Goal: Task Accomplishment & Management: Complete application form

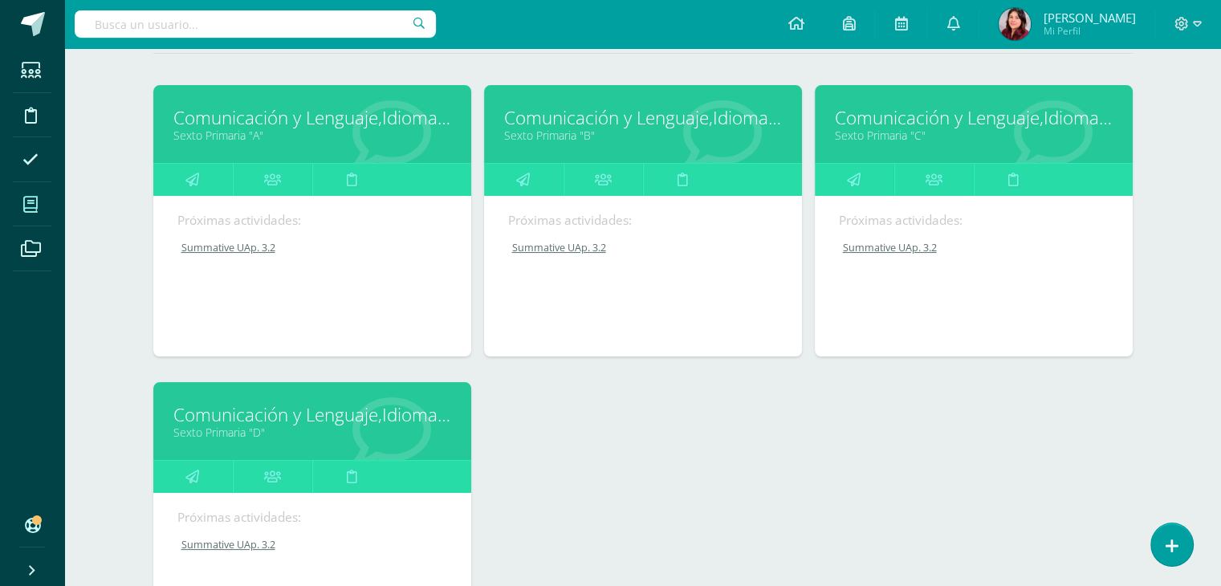
scroll to position [80, 0]
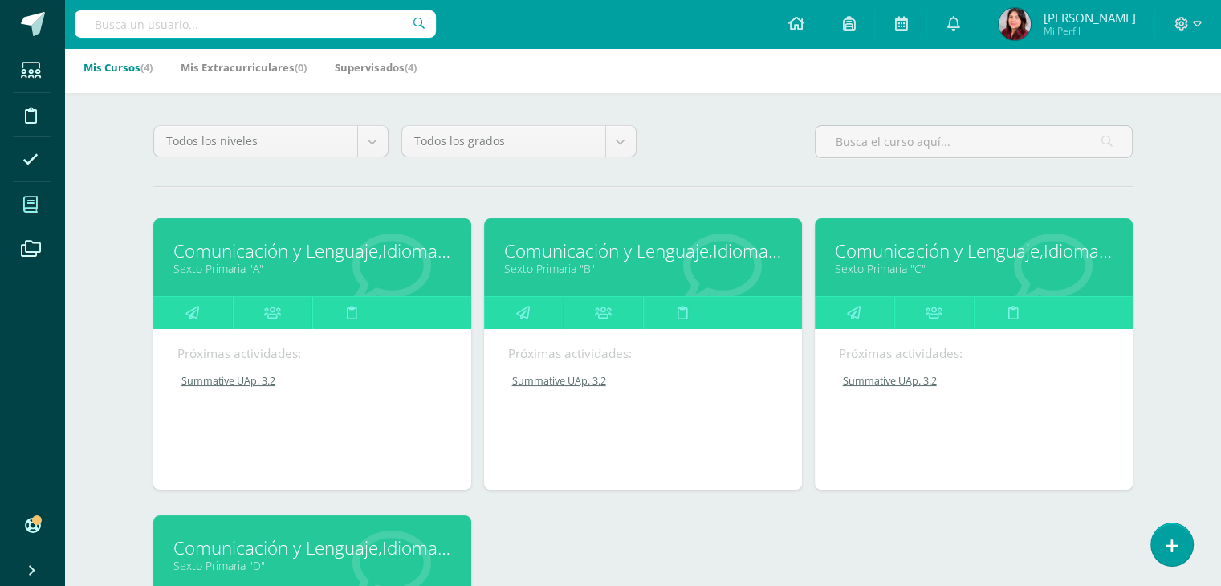
click at [880, 381] on link "Summative UAp. 3.2" at bounding box center [974, 381] width 271 height 14
click at [922, 259] on link "Comunicación y Lenguaje,Idioma Extranjero,Inglés" at bounding box center [974, 250] width 278 height 25
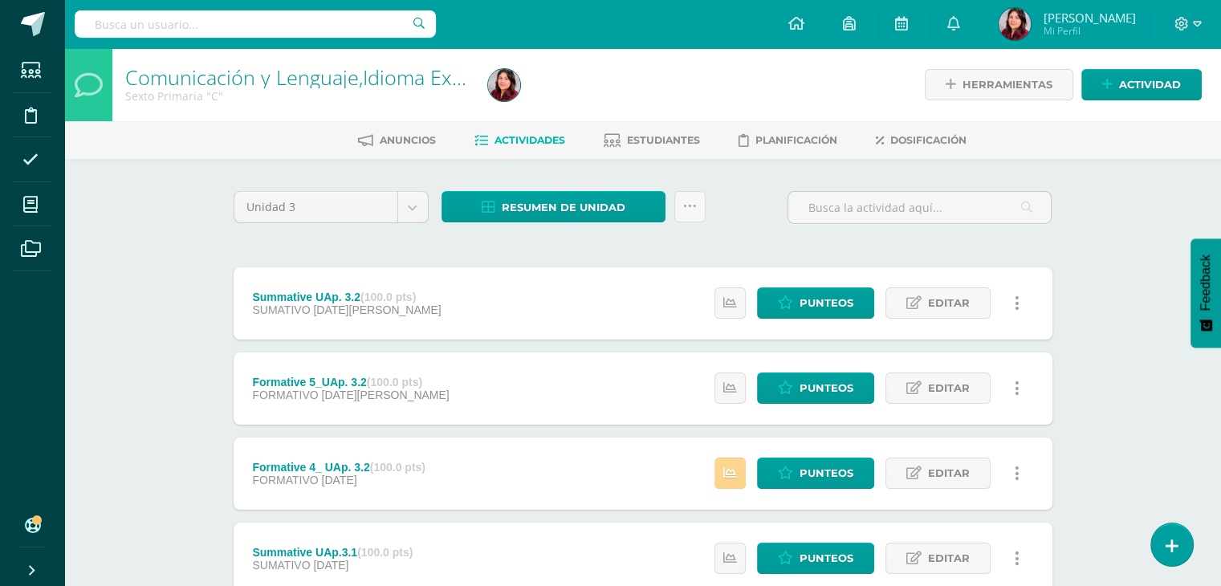
click at [736, 470] on icon at bounding box center [730, 473] width 14 height 14
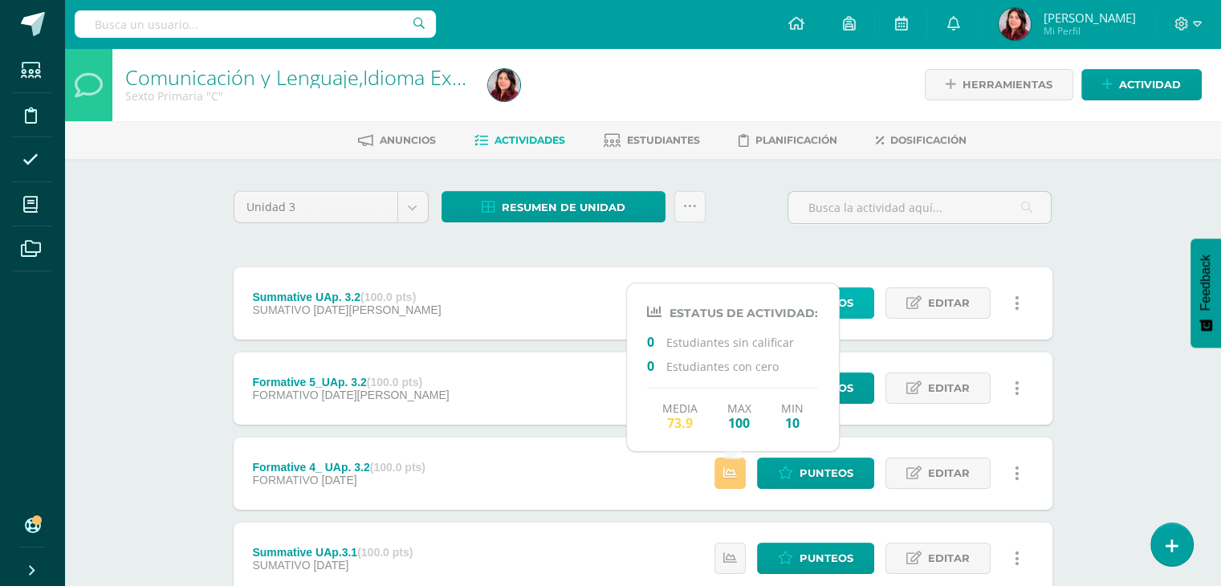
click at [850, 303] on span "Punteos" at bounding box center [827, 303] width 54 height 30
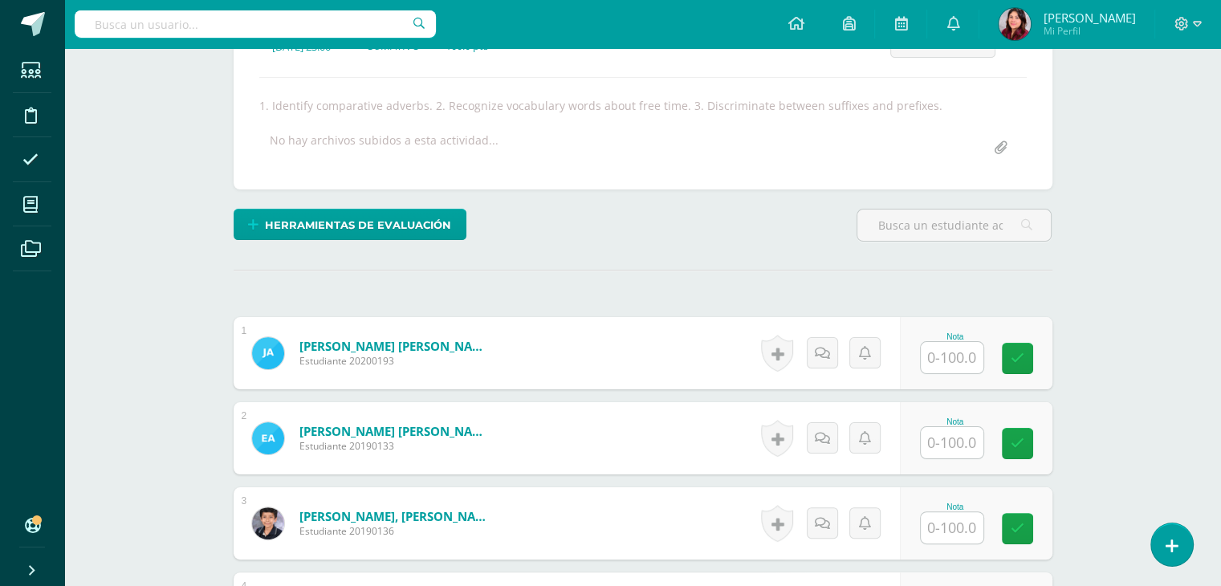
scroll to position [257, 0]
click at [932, 360] on input "text" at bounding box center [952, 356] width 63 height 31
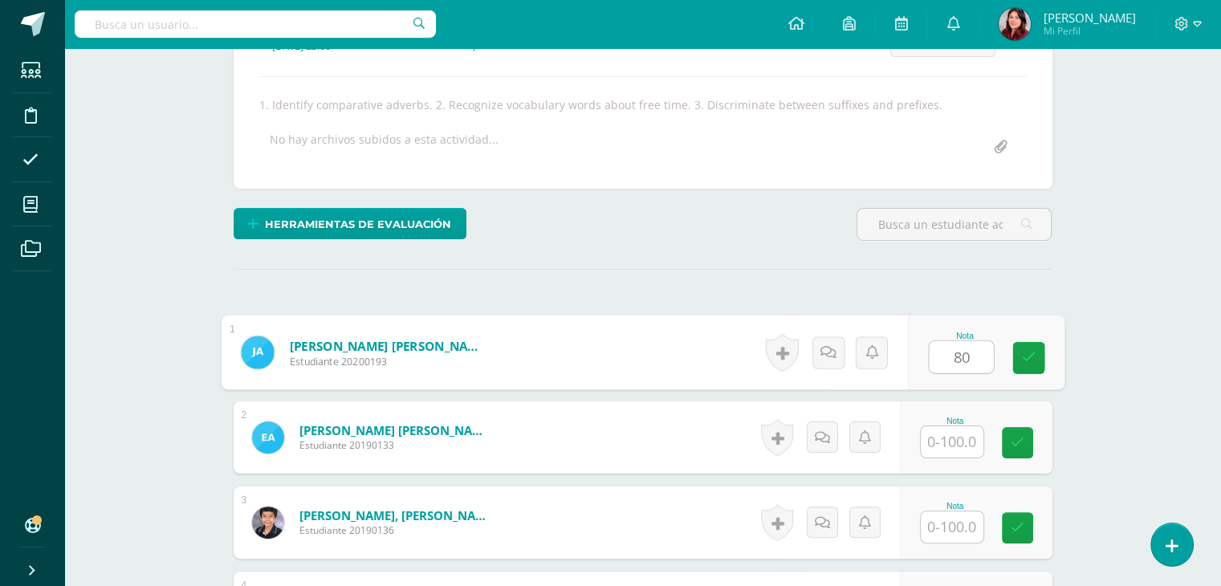
type input "80"
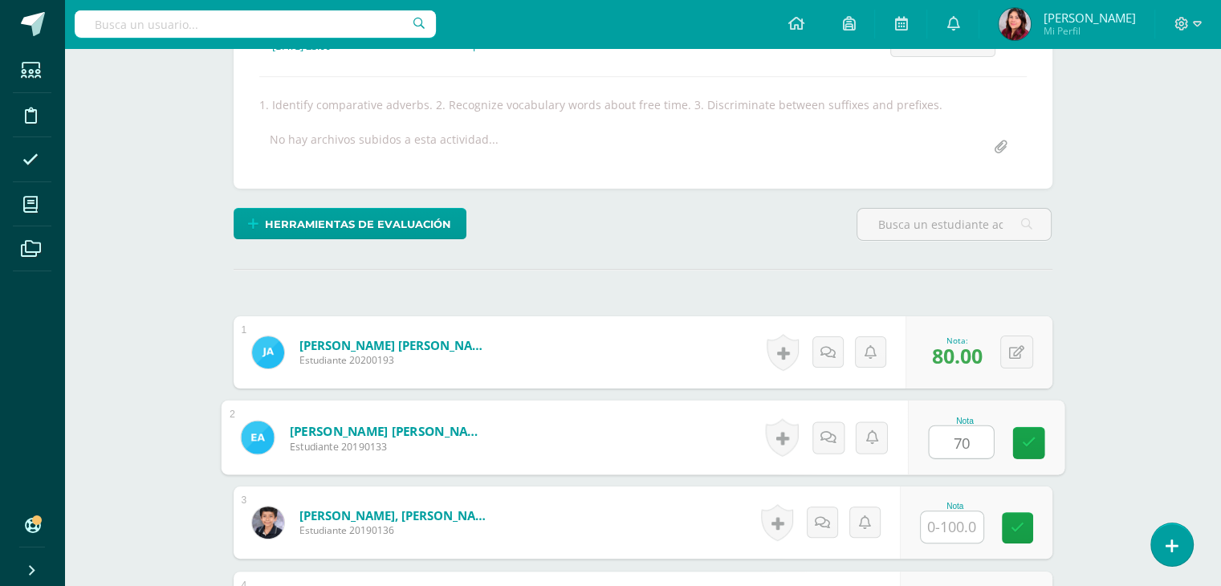
type input "70"
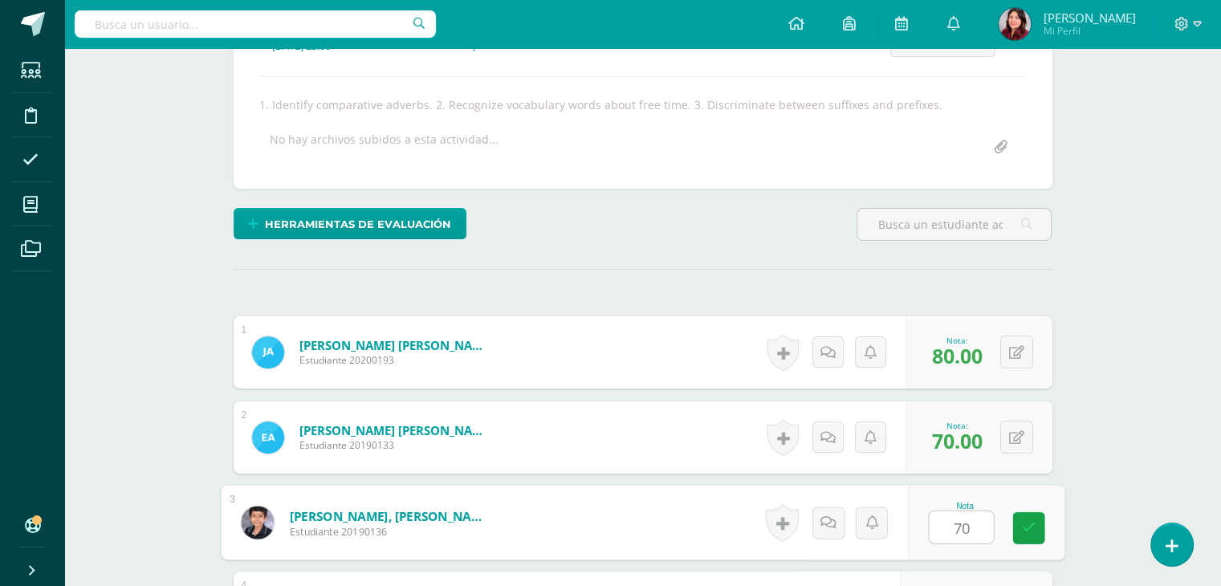
type input "70"
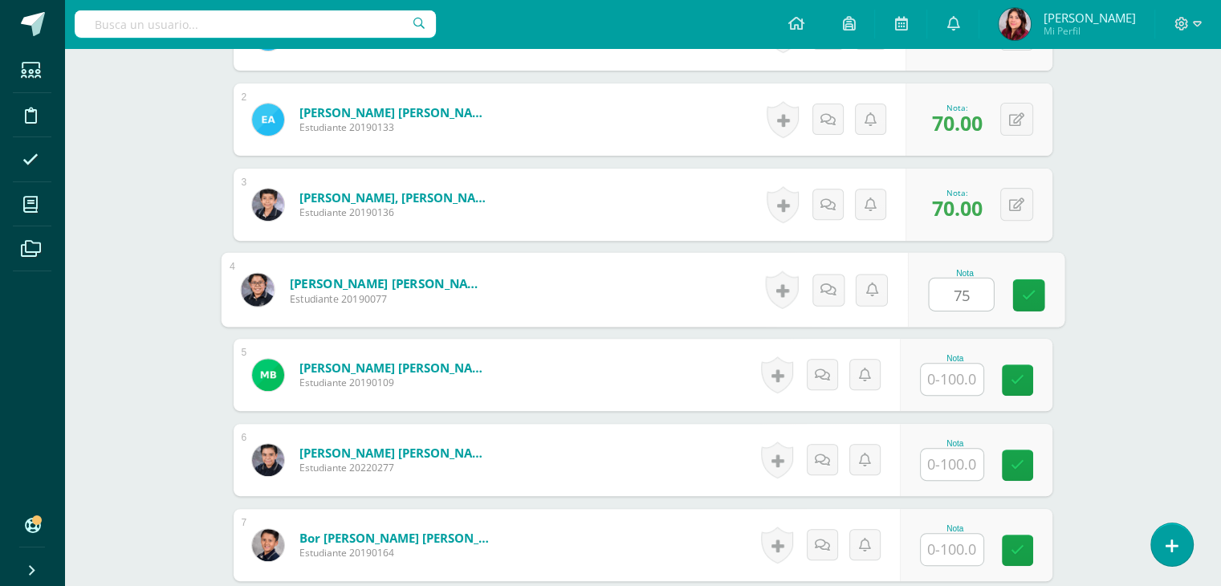
type input "75"
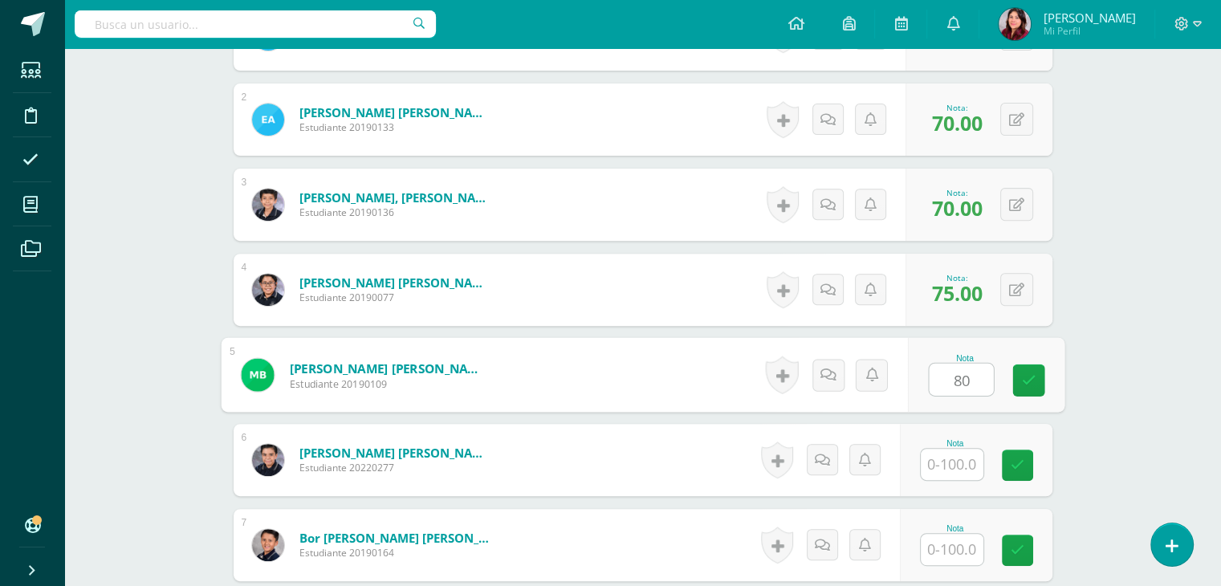
type input "80"
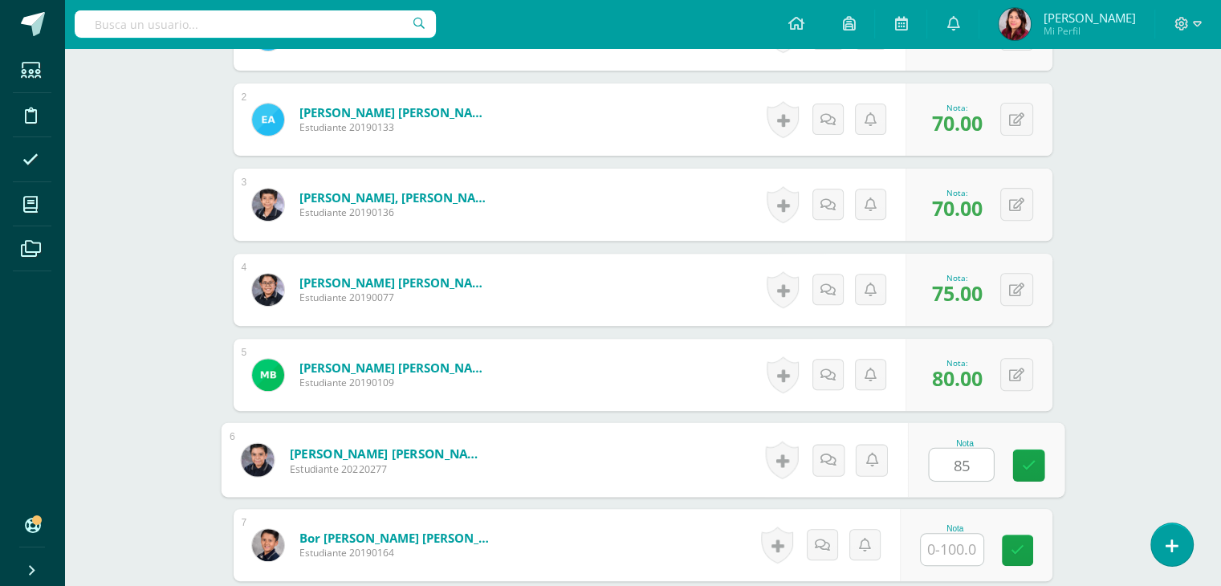
type input "85"
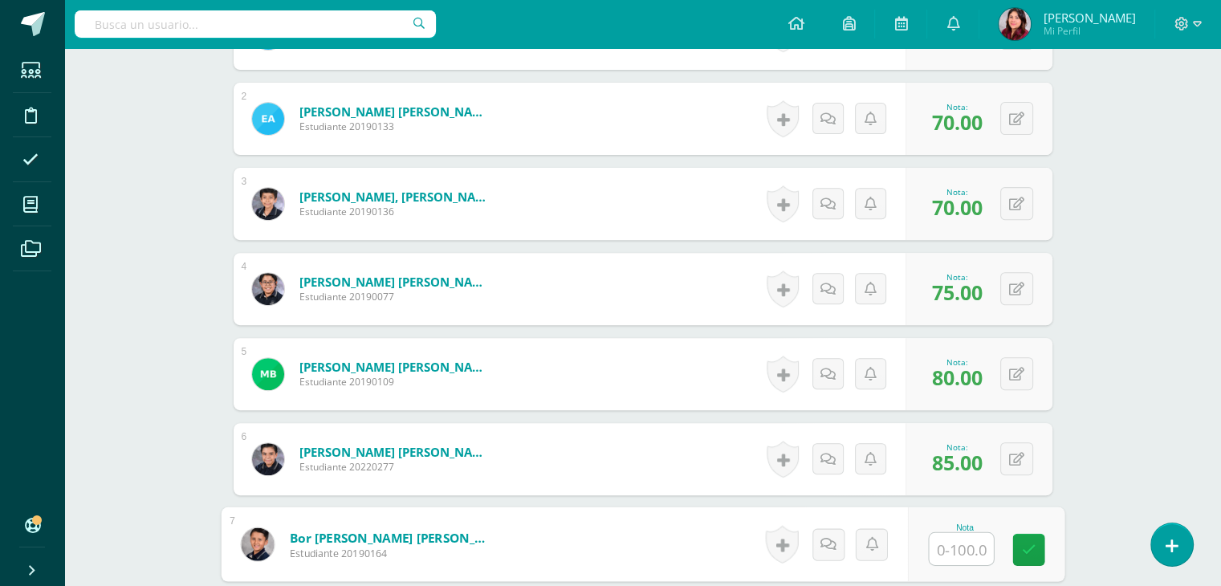
scroll to position [576, 0]
type input "65"
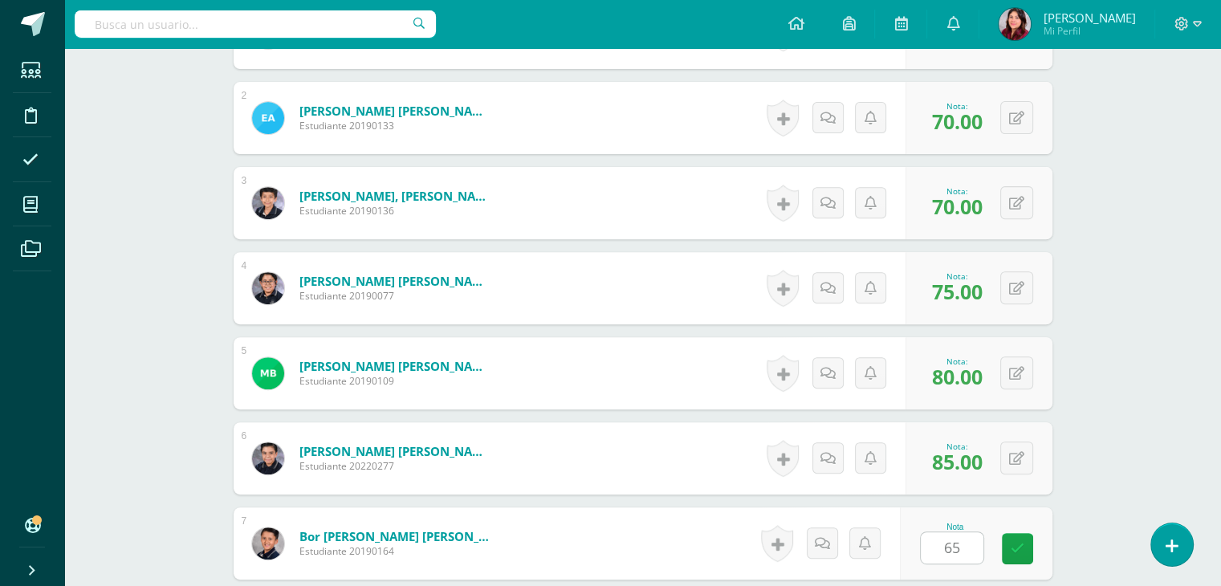
scroll to position [915, 0]
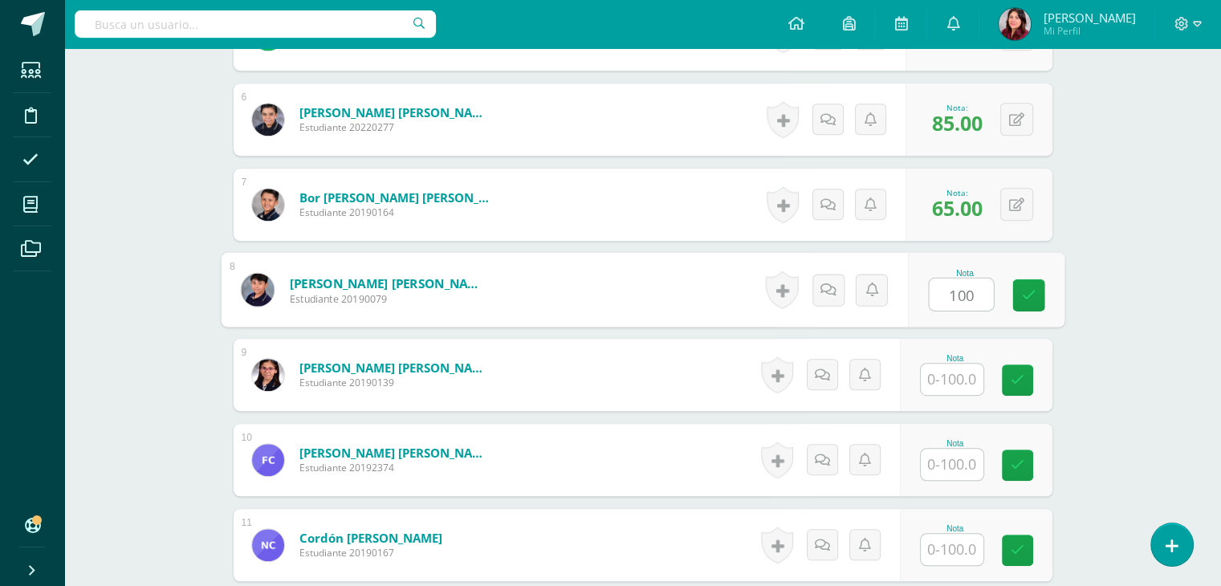
type input "100"
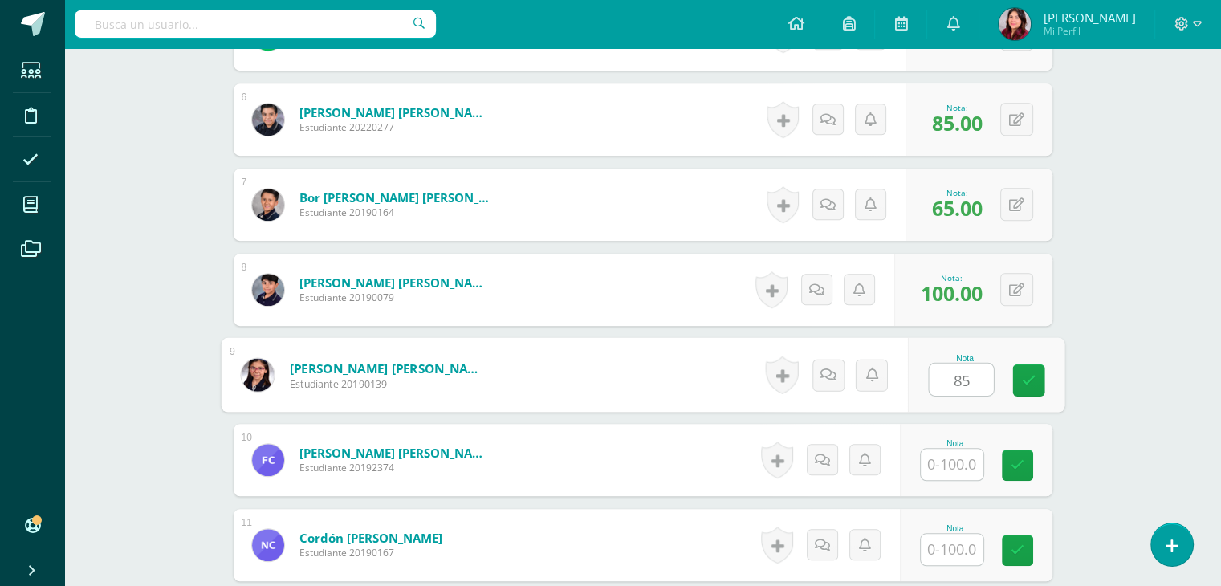
type input "85"
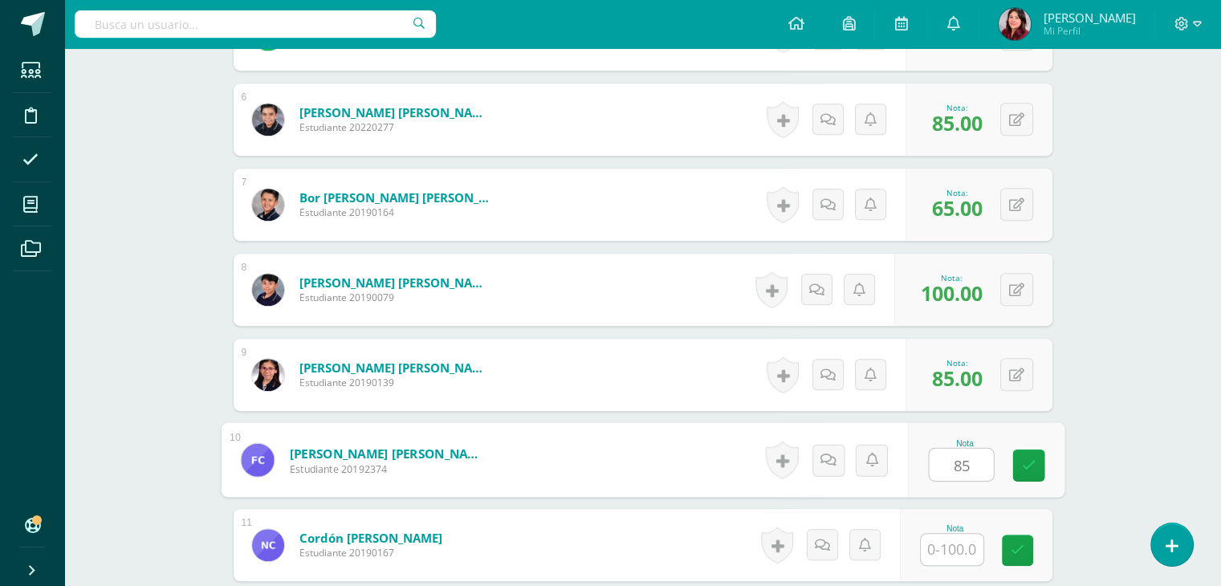
type input "85"
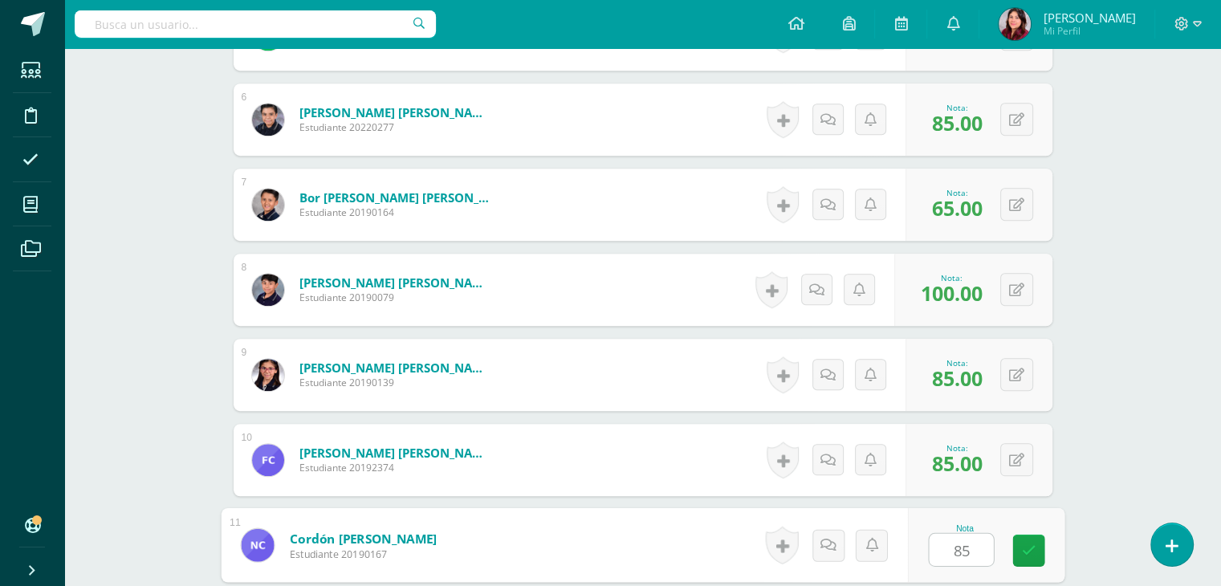
type input "85"
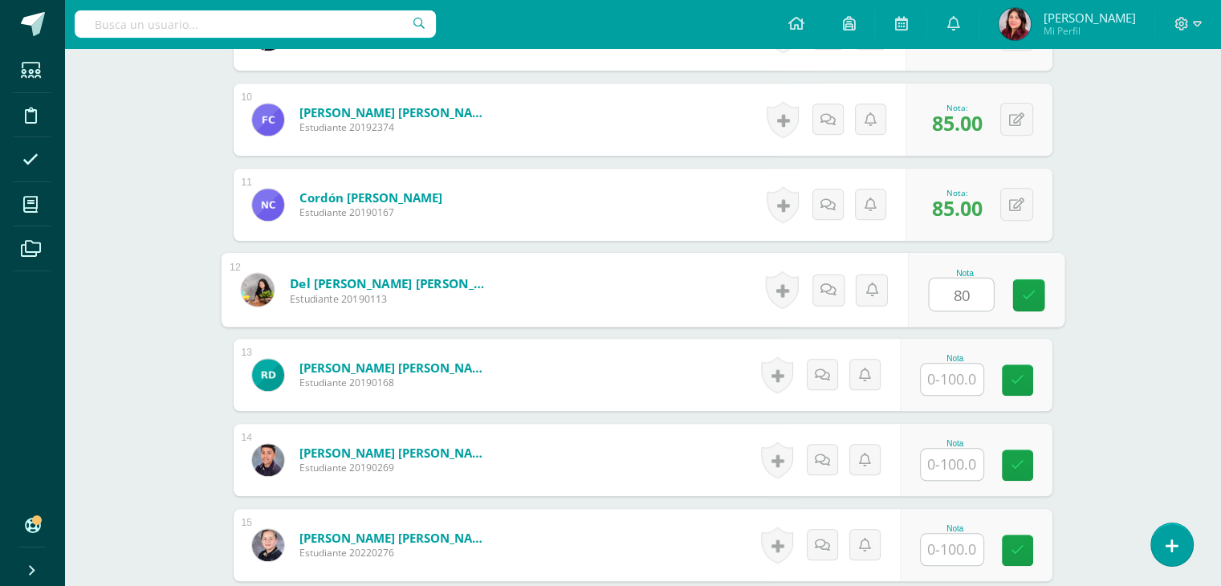
type input "80"
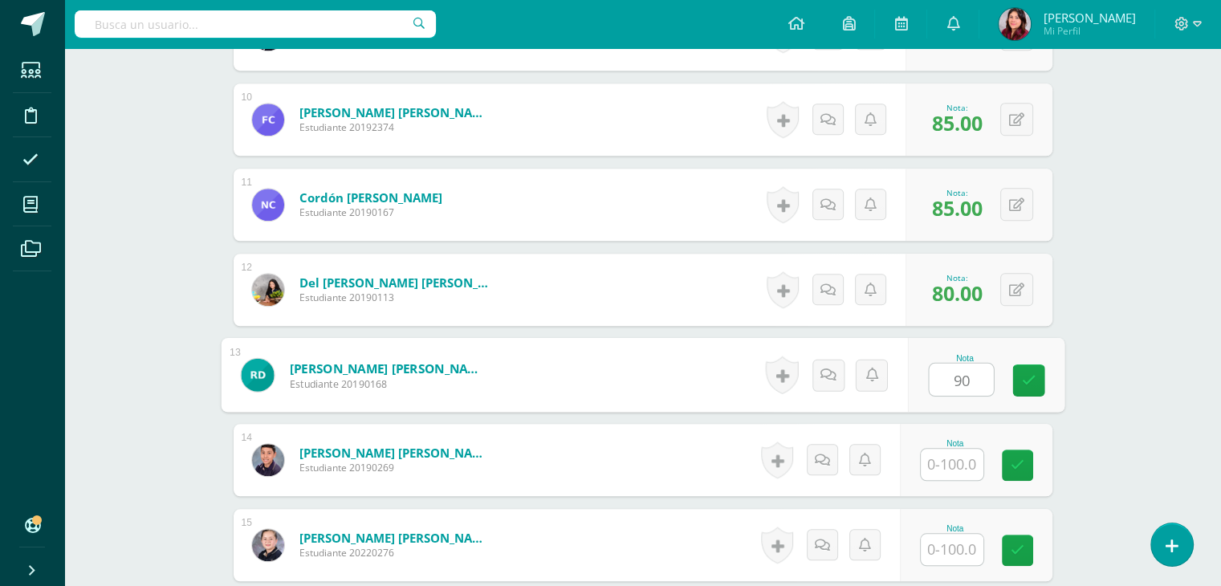
type input "90"
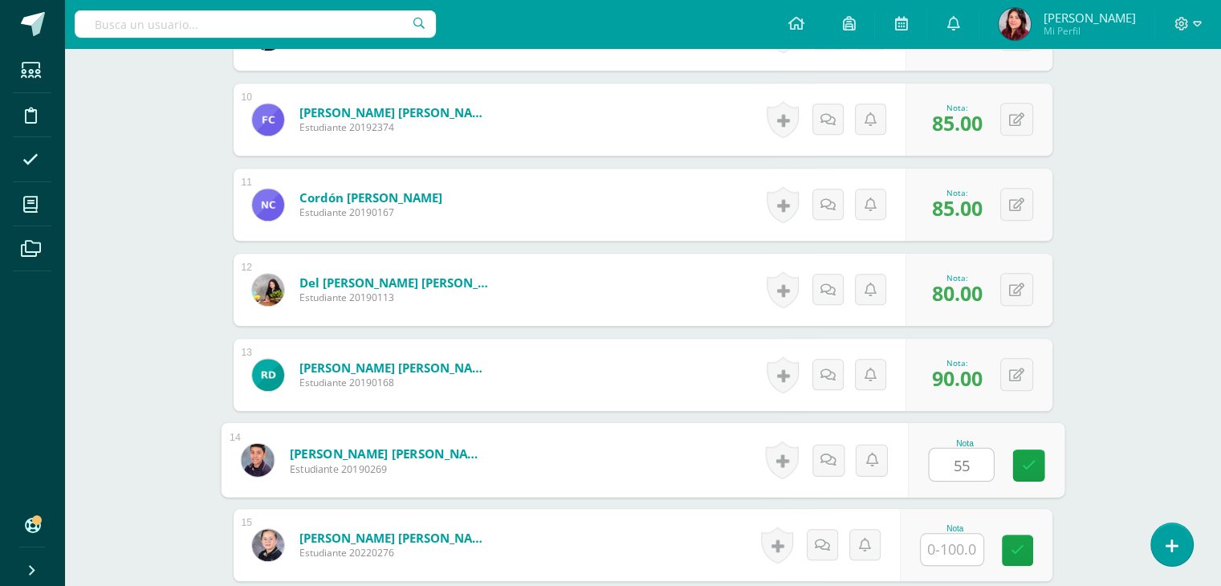
type input "55"
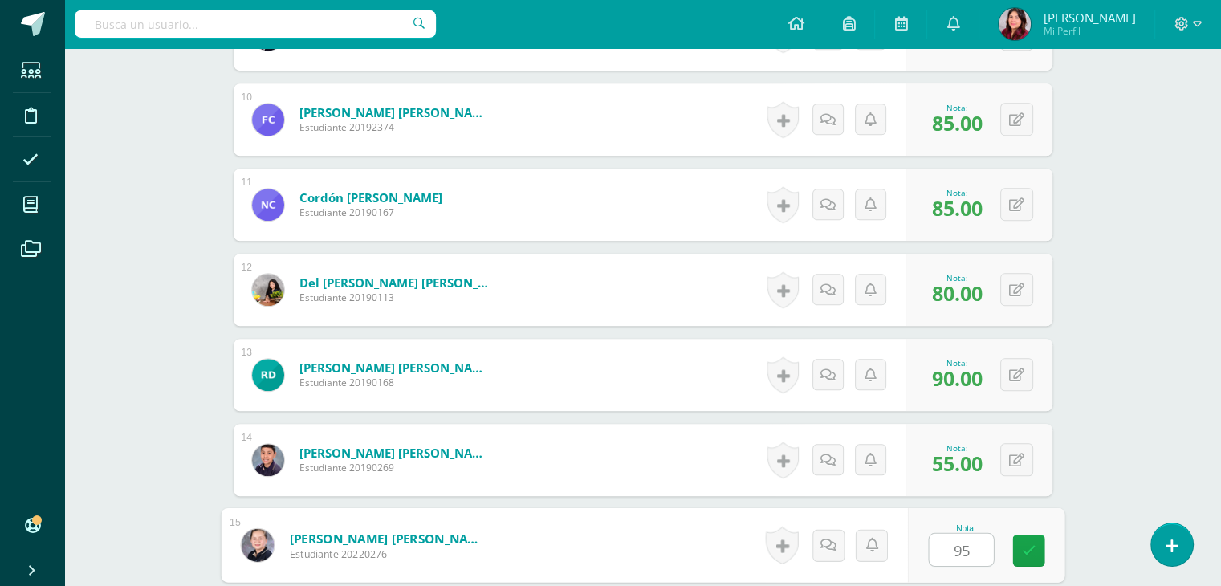
type input "95"
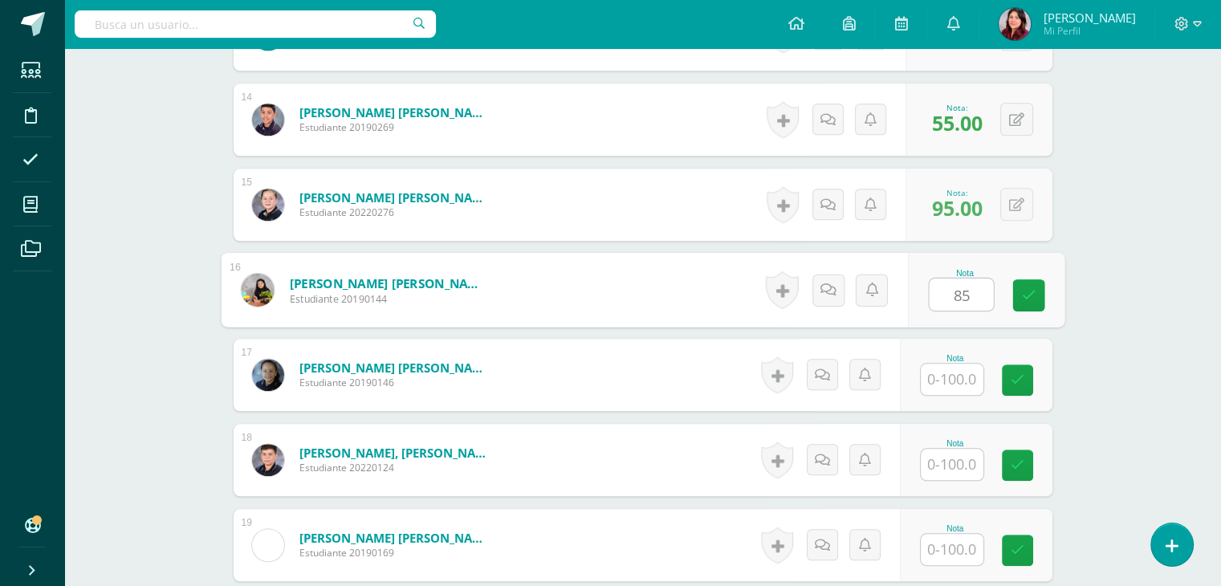
type input "85"
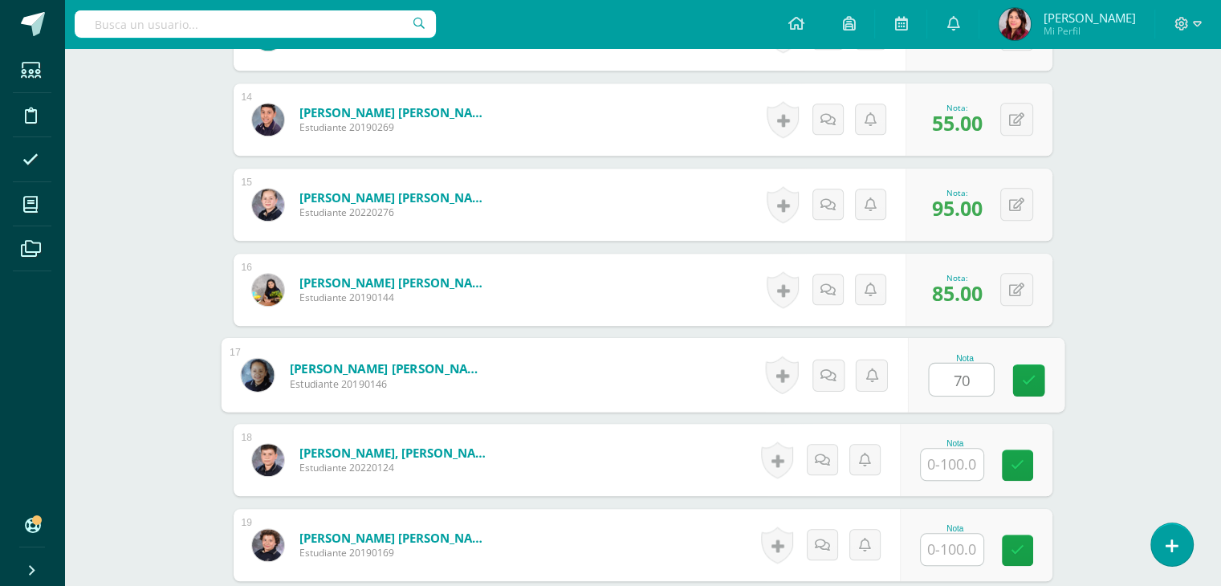
type input "70"
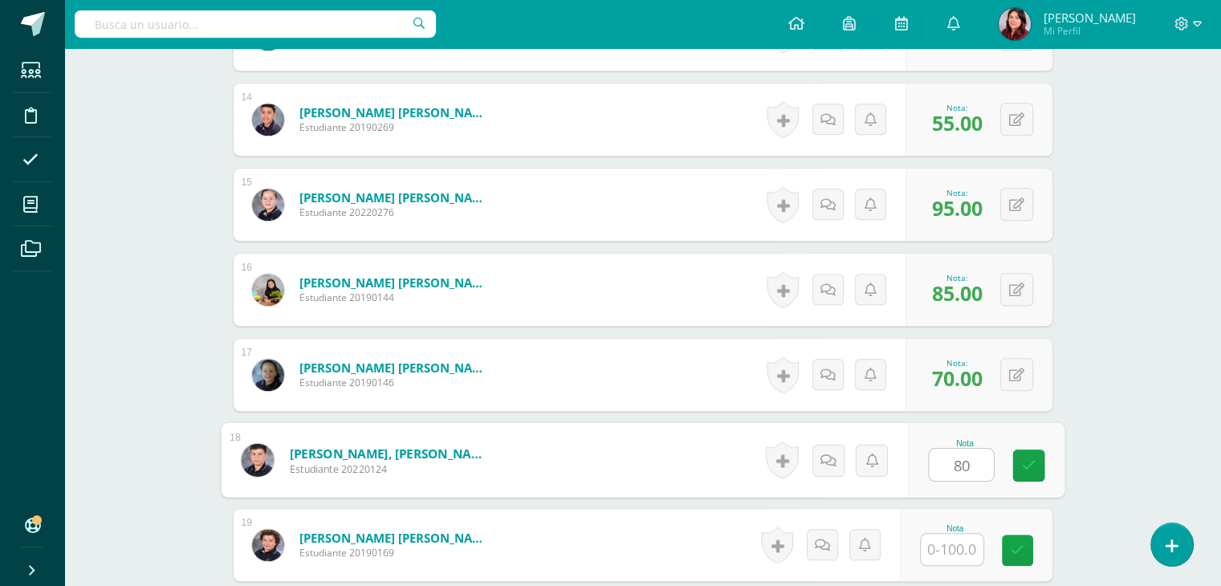
type input "80"
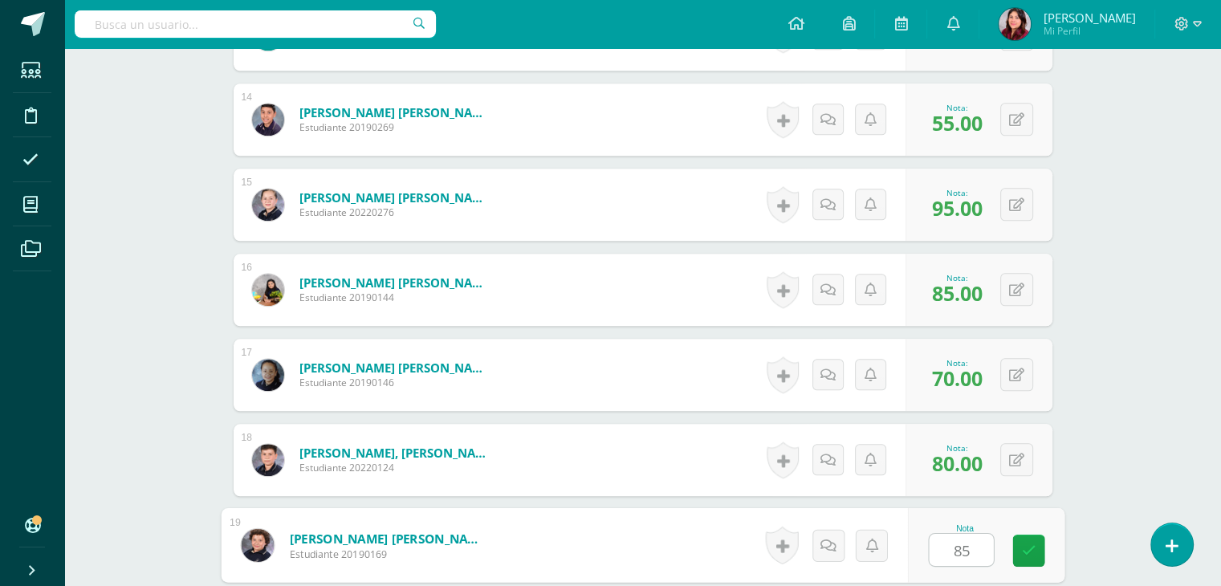
type input "85"
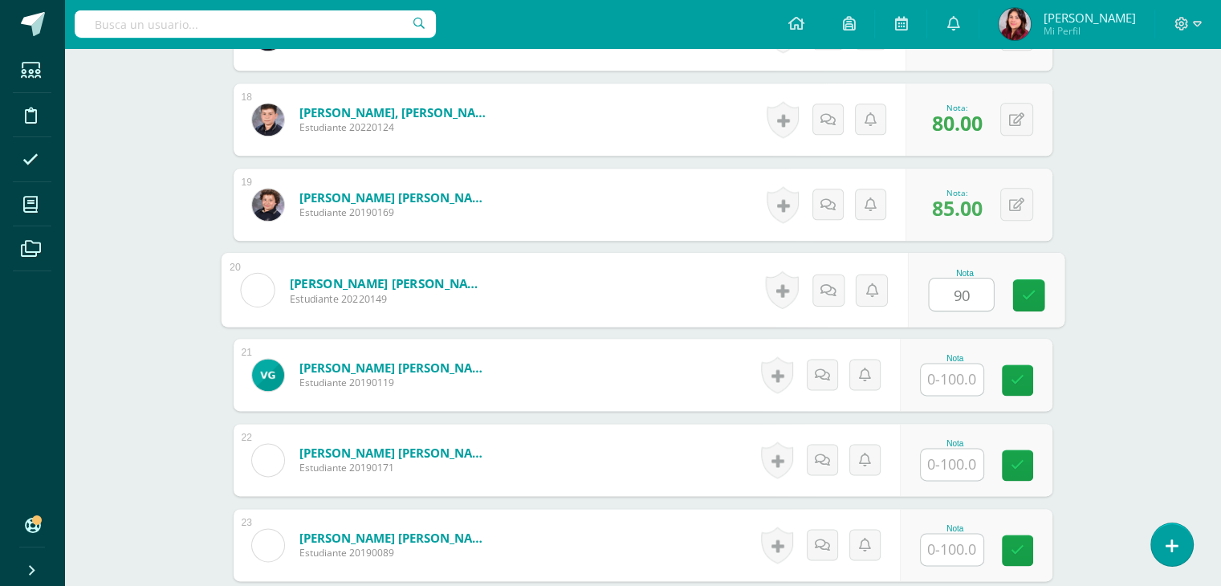
type input "90"
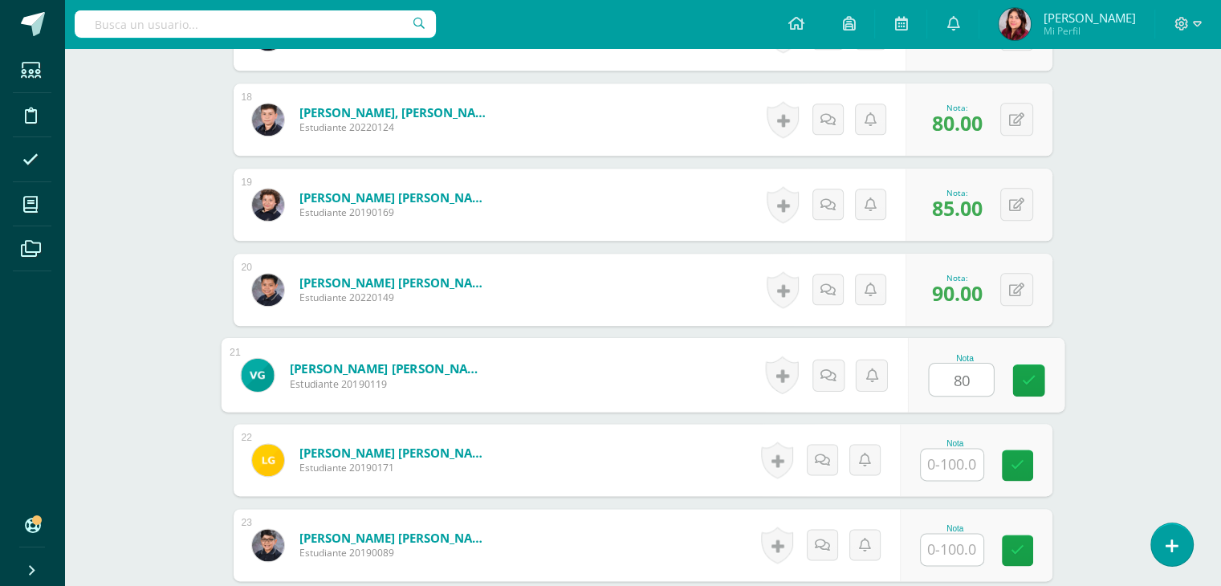
type input "80"
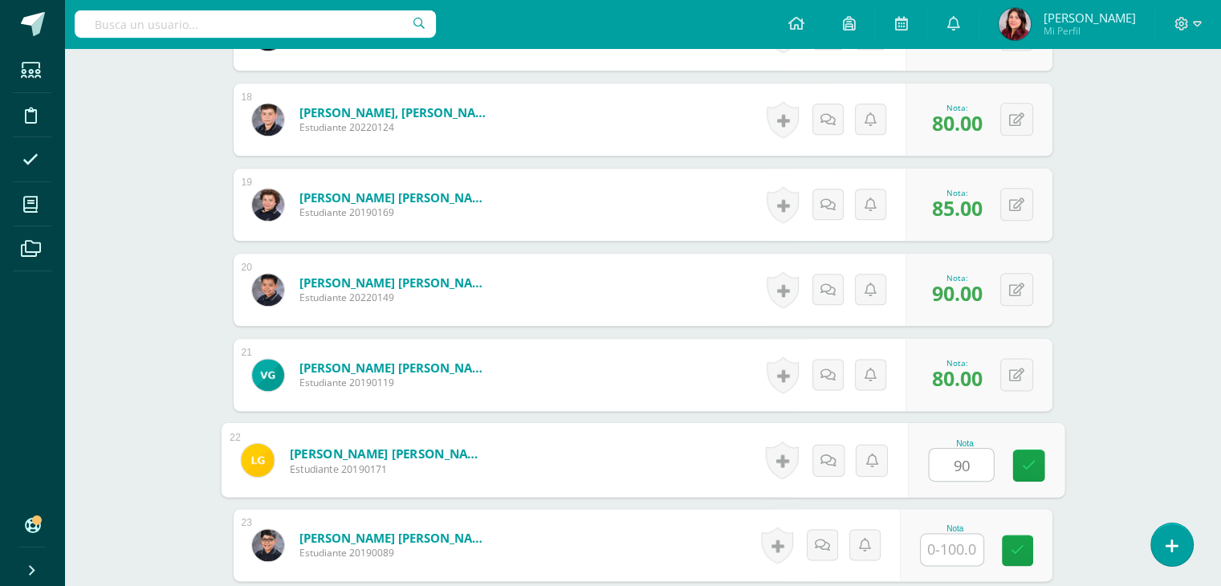
type input "90"
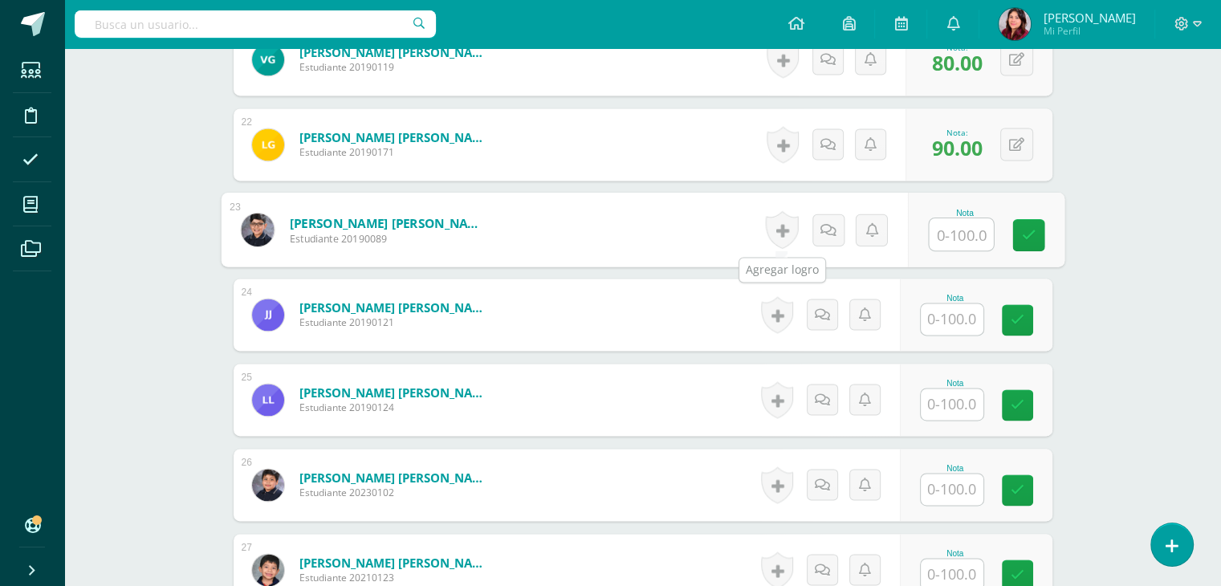
scroll to position [2258, 0]
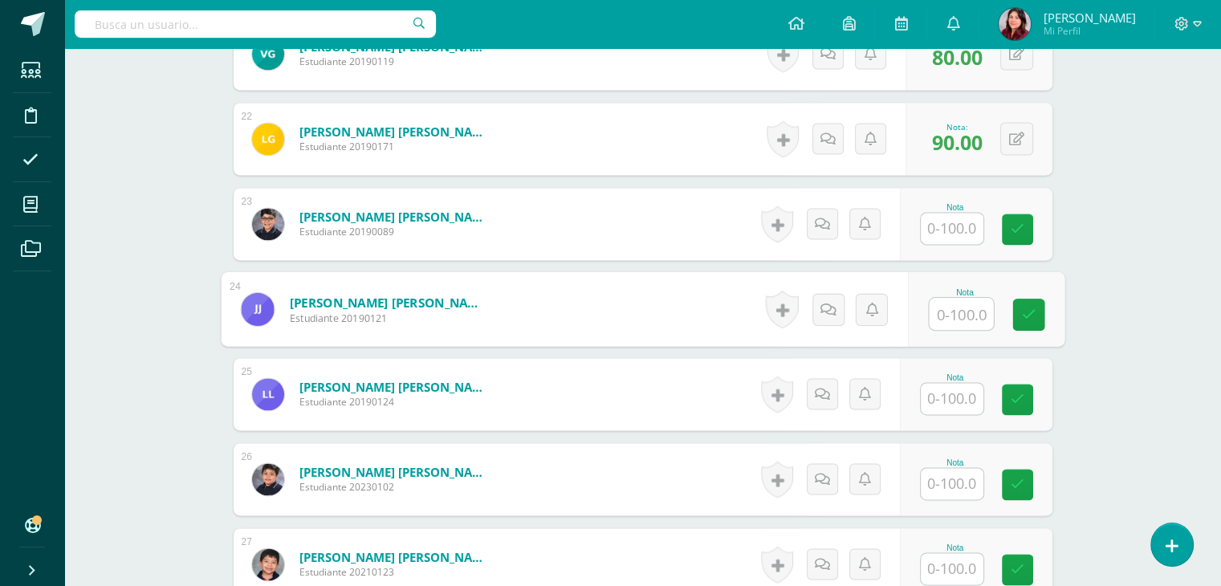
click at [944, 310] on input "text" at bounding box center [961, 314] width 64 height 32
type input "95"
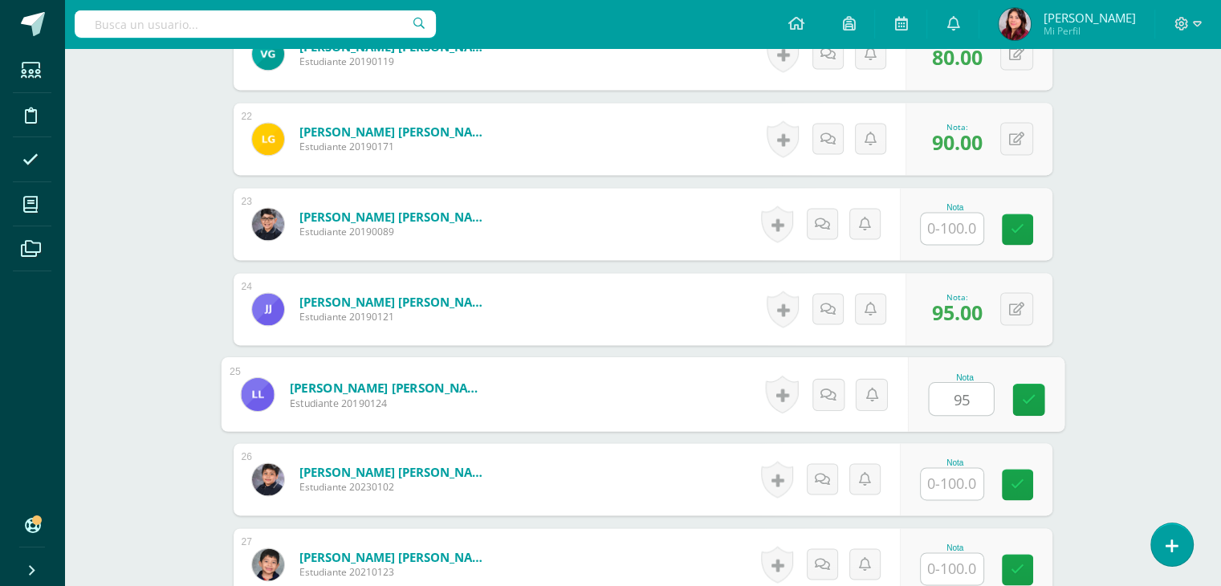
type input "95"
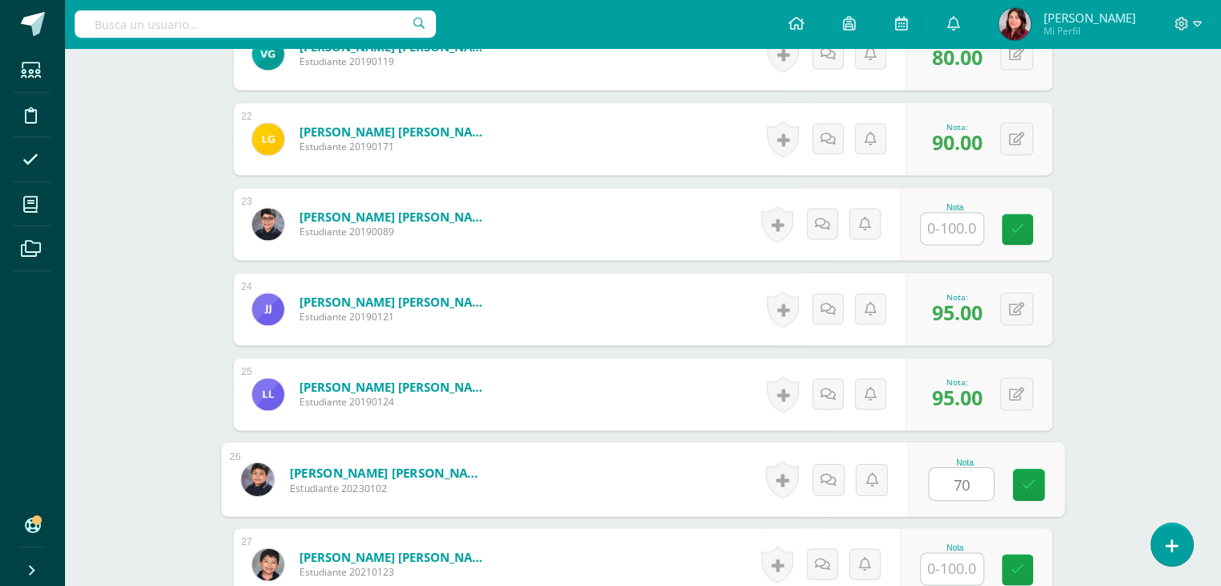
type input "70"
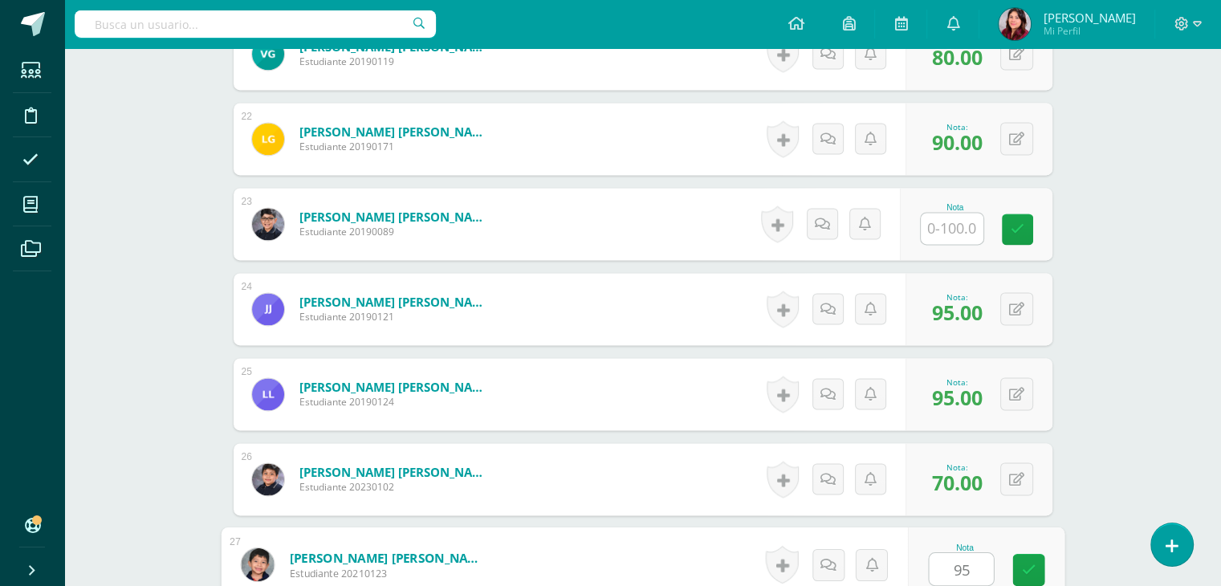
type input "95"
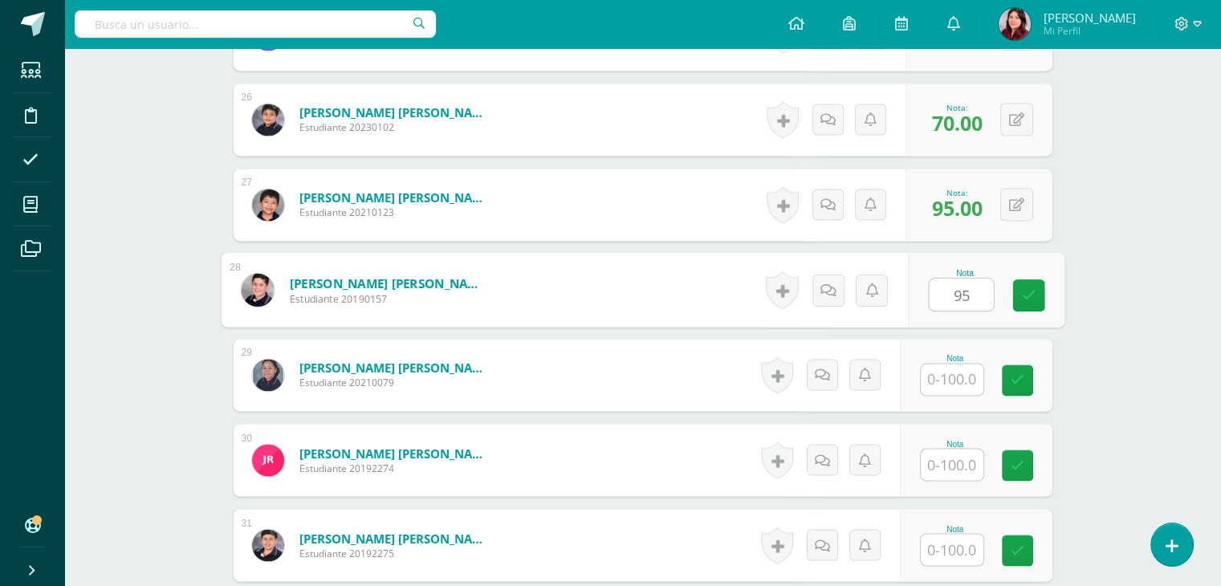
type input "95"
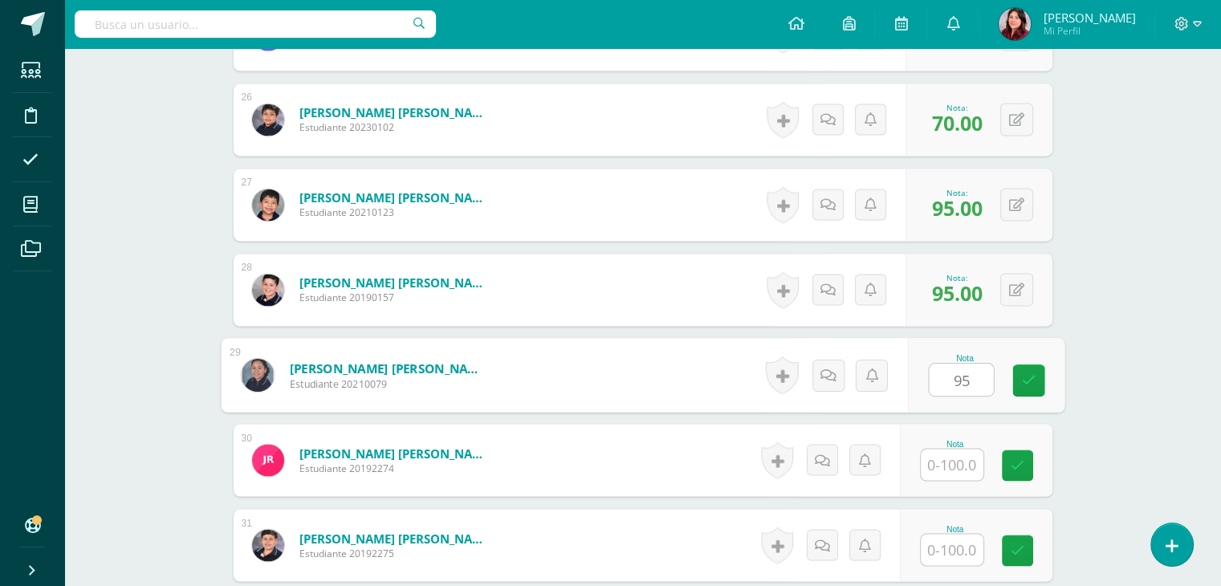
type input "95"
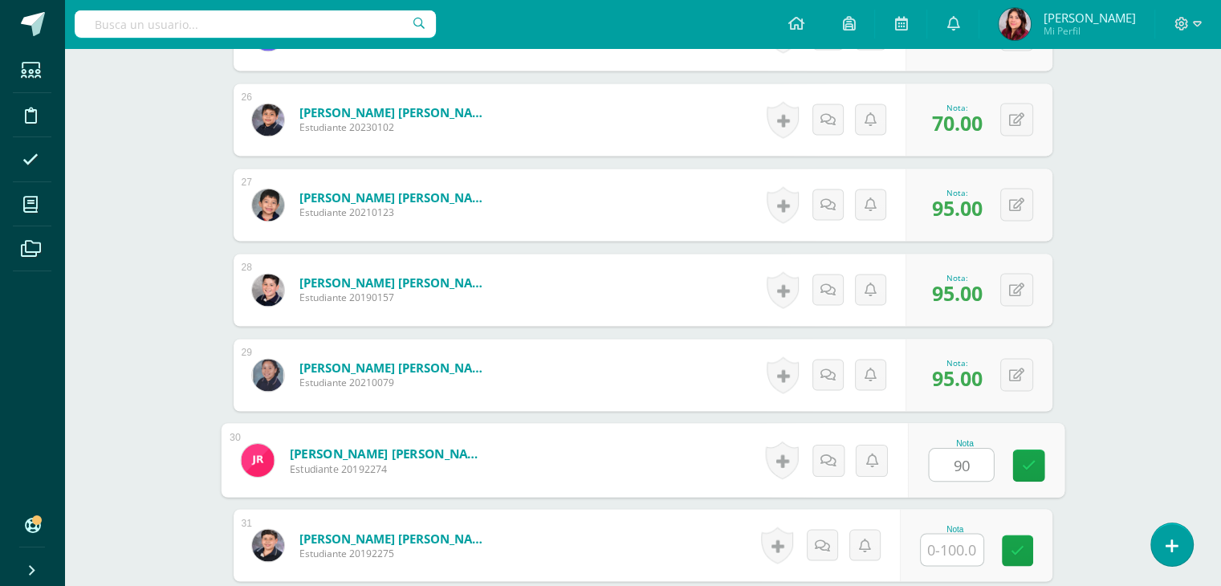
type input "90"
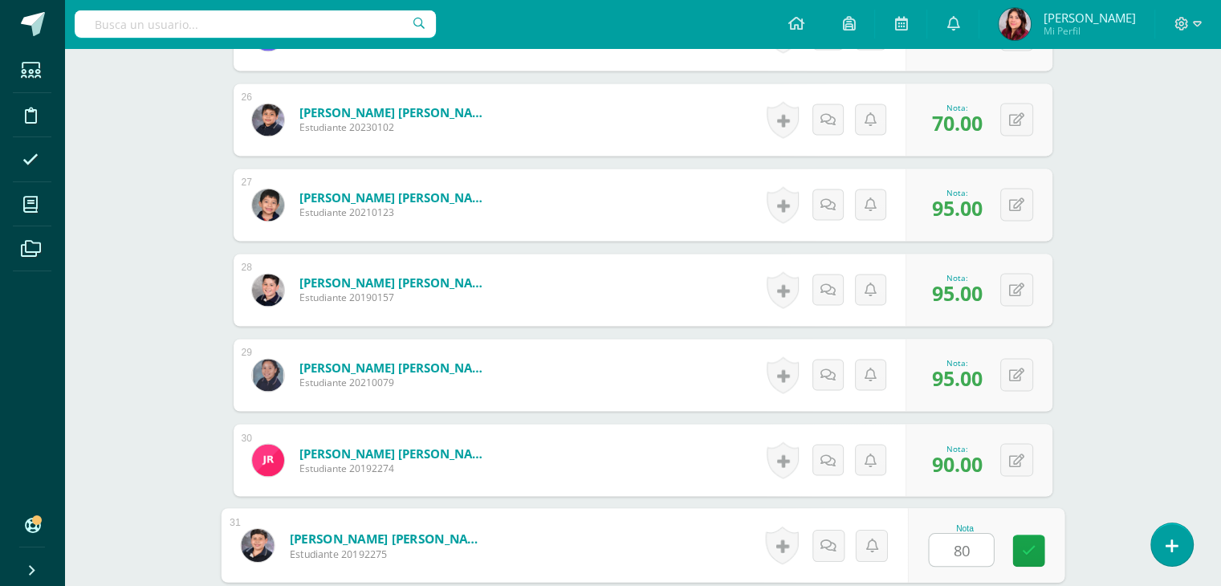
type input "80"
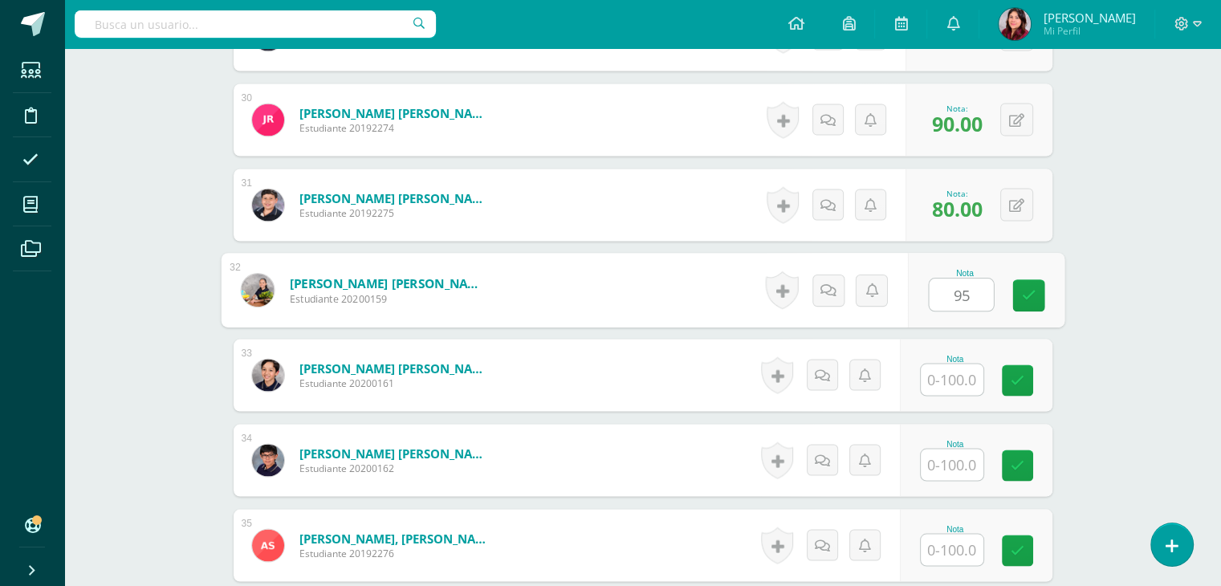
type input "95"
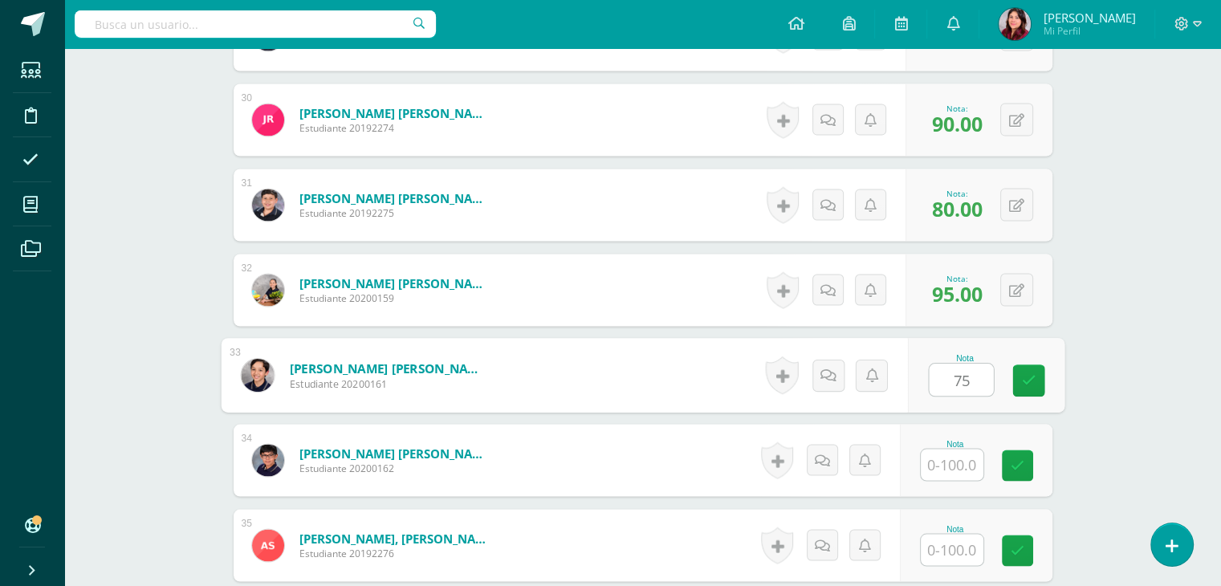
type input "75"
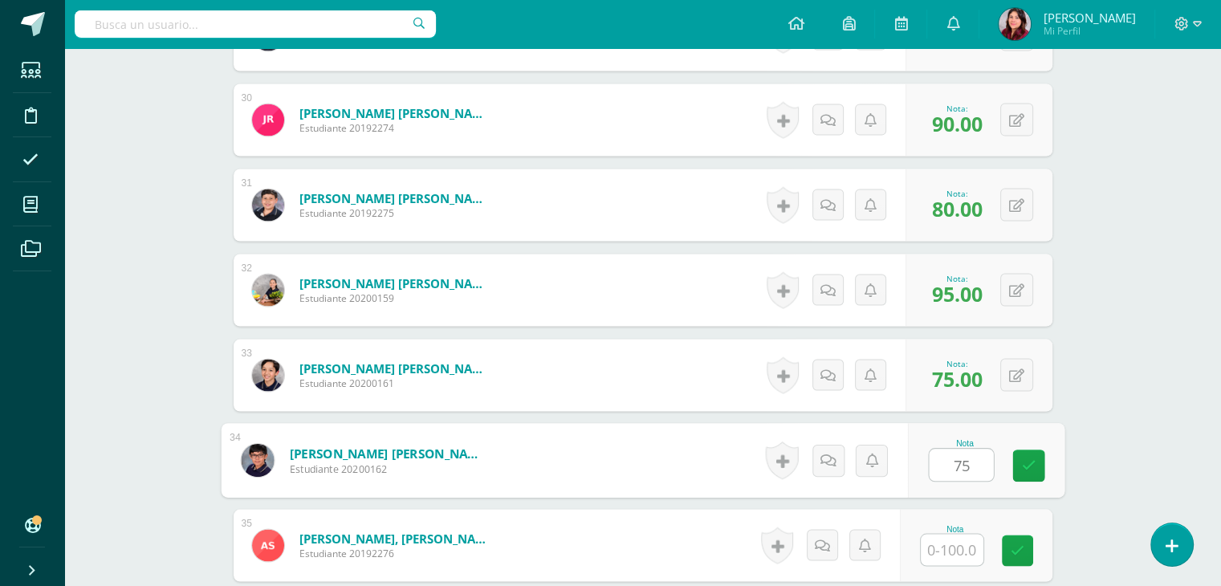
type input "75"
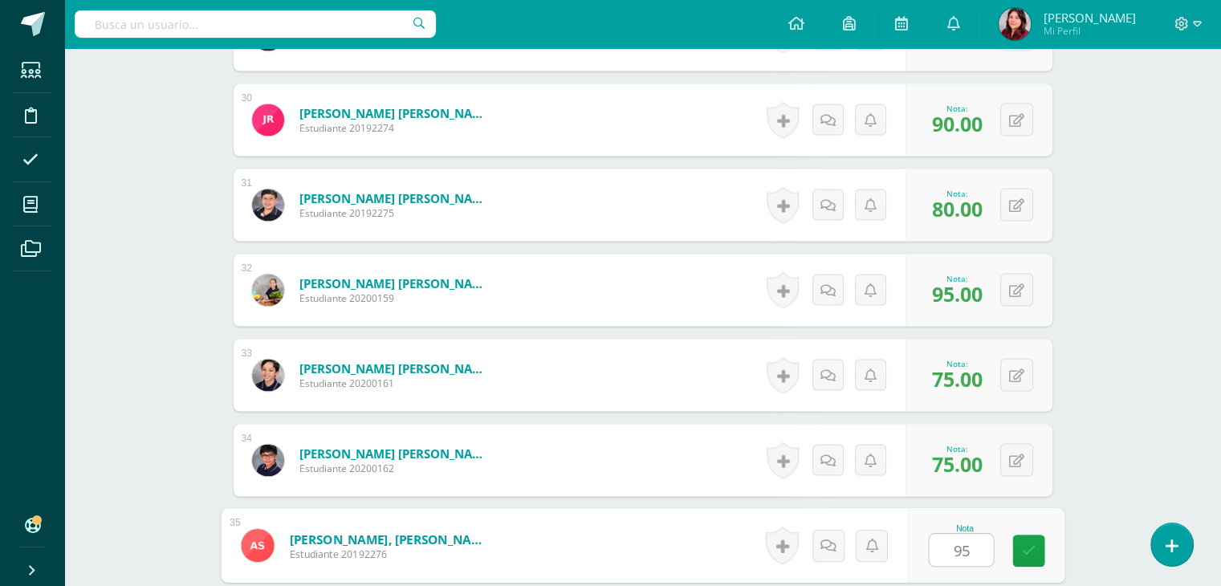
type input "95"
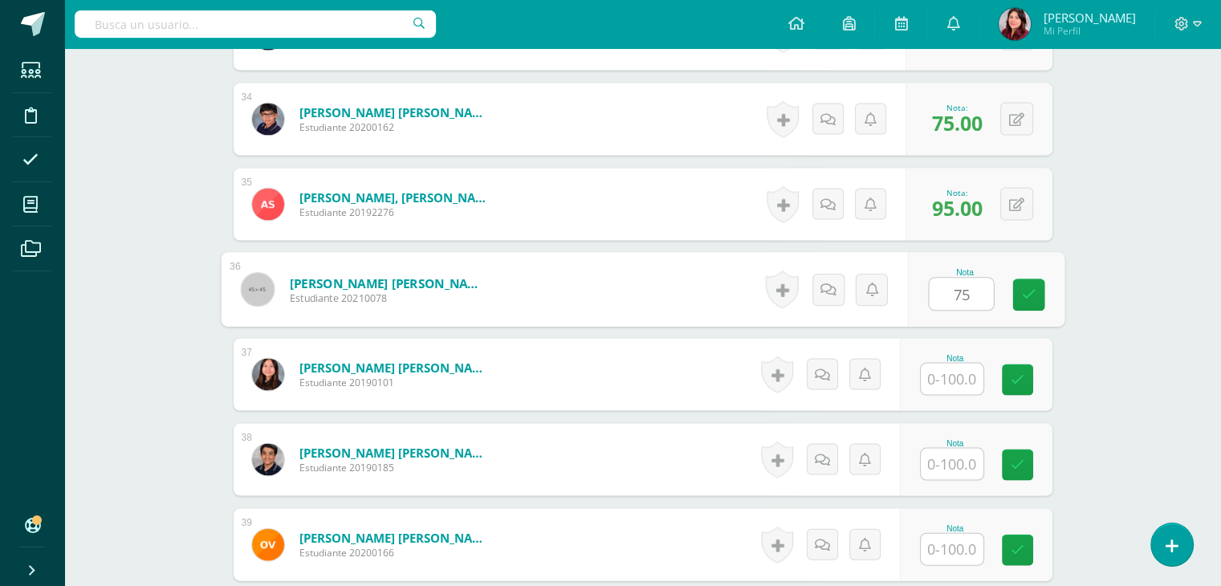
type input "75"
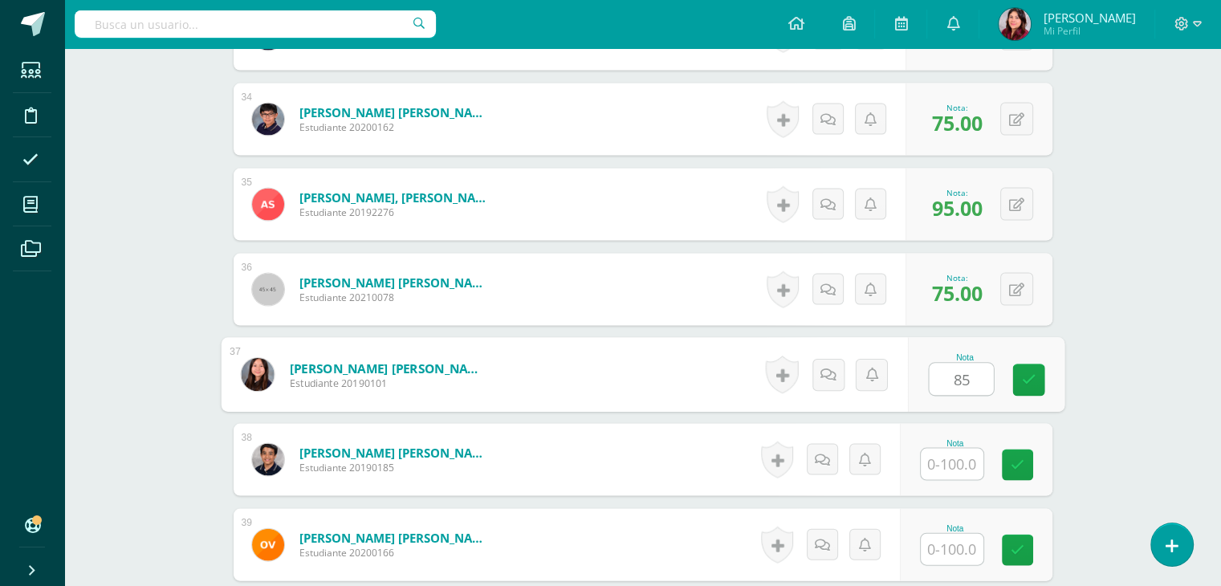
type input "85"
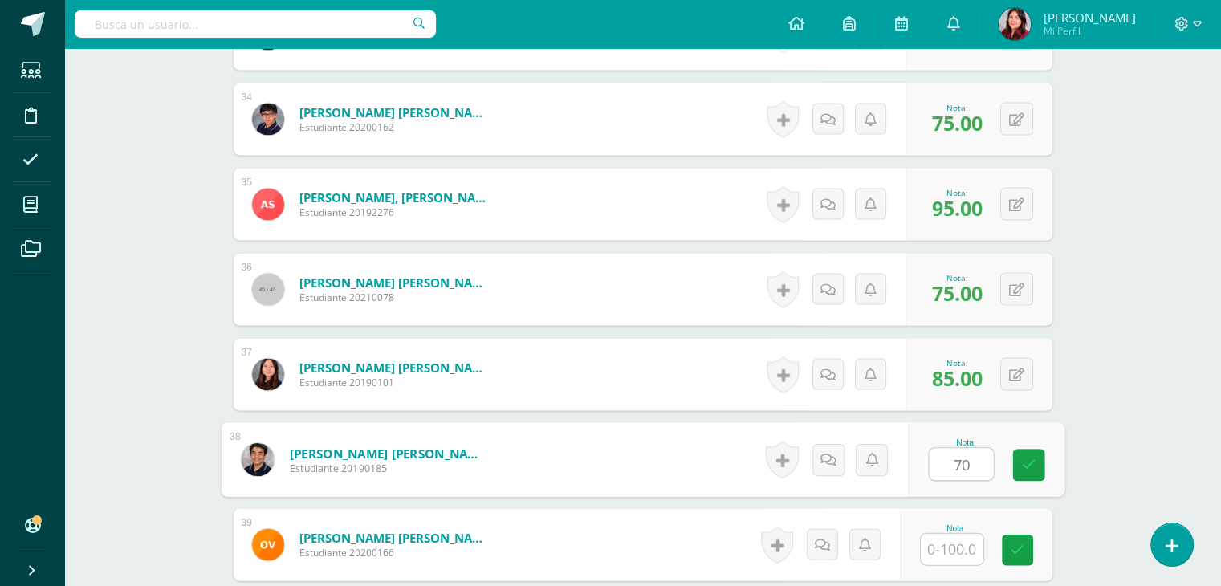
type input "70"
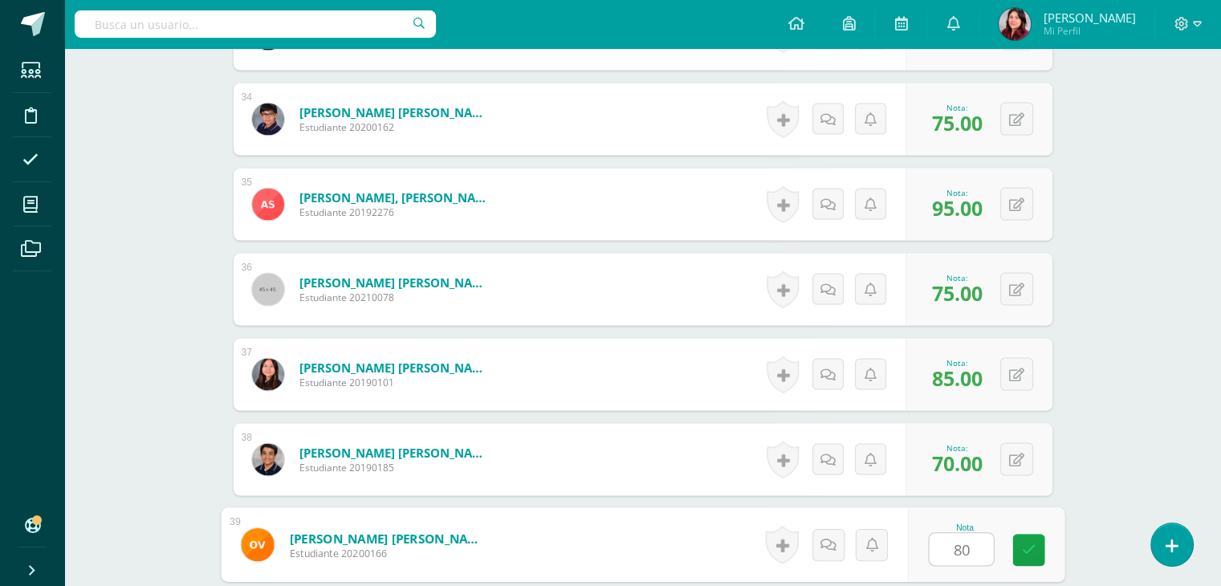
type input "80"
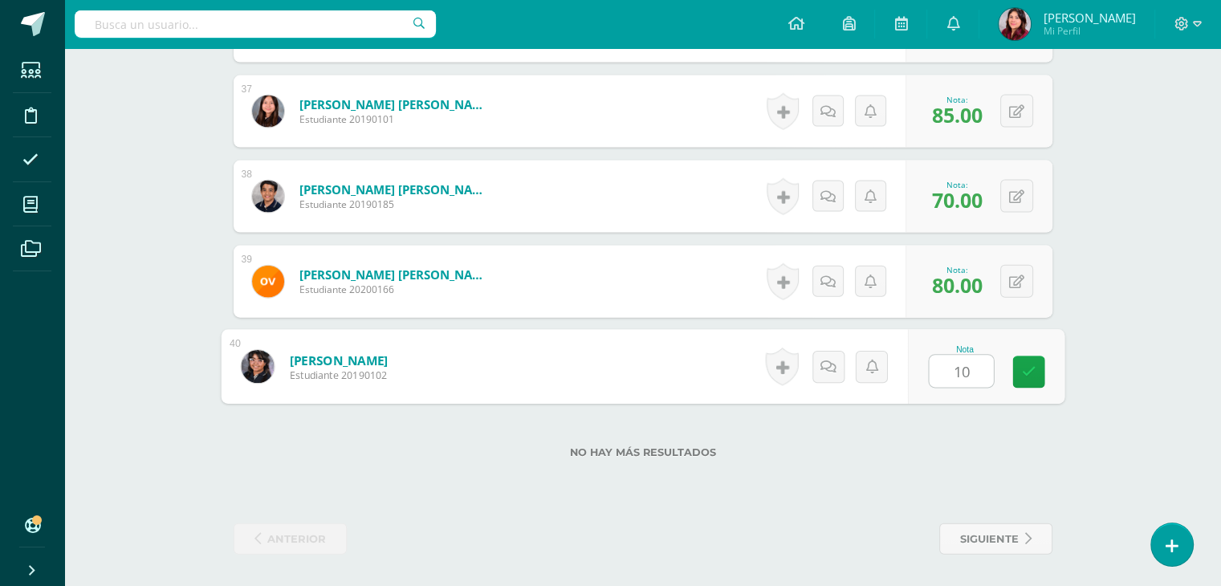
type input "100"
